Goal: Subscribe to service/newsletter

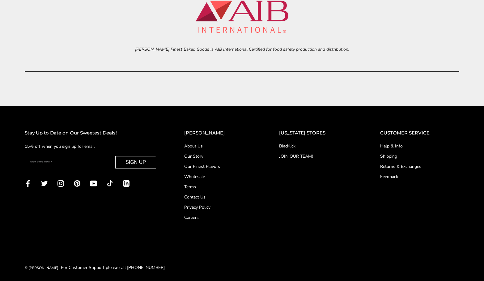
click at [91, 161] on input "Enter your email" at bounding box center [70, 162] width 84 height 12
type input "**********"
click at [156, 156] on button "SIGN UP" at bounding box center [135, 162] width 41 height 12
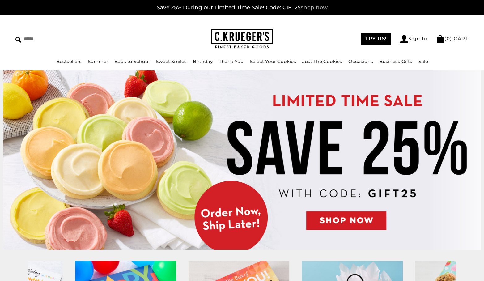
click at [306, 7] on span "shop now" at bounding box center [314, 7] width 27 height 7
